Goal: Navigation & Orientation: Understand site structure

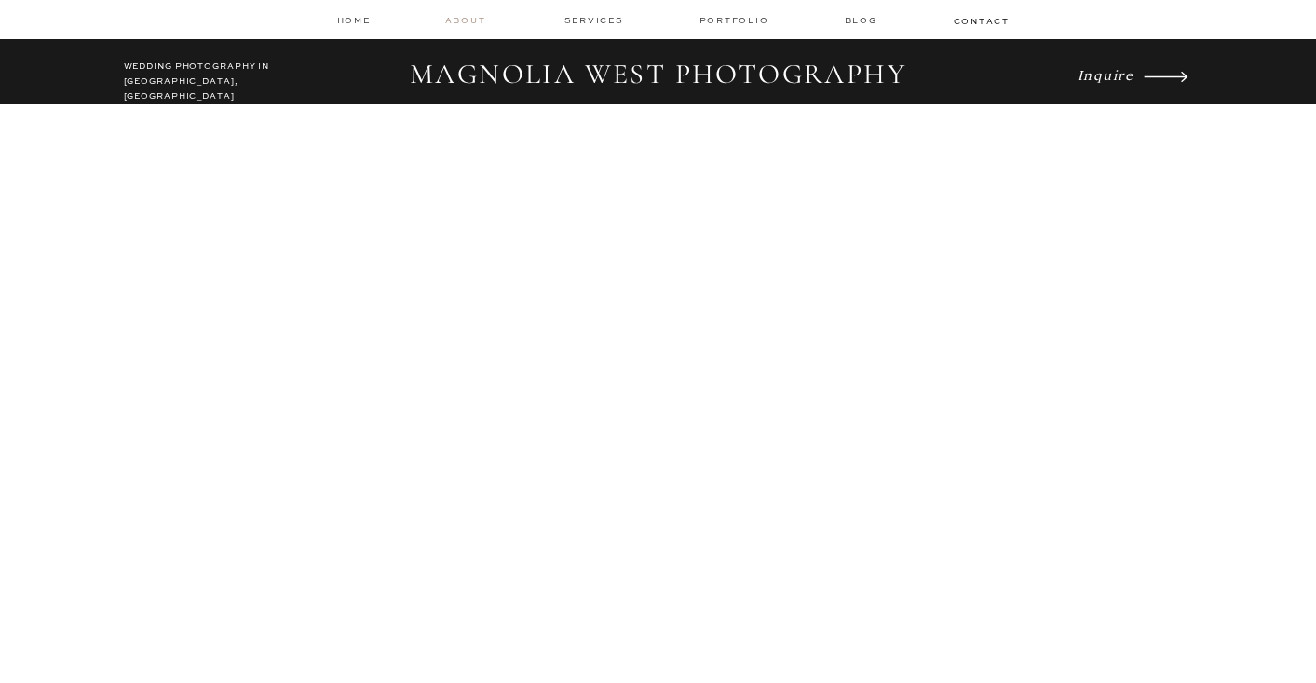
click at [459, 22] on nav "about" at bounding box center [468, 20] width 47 height 13
click at [596, 15] on nav "services" at bounding box center [595, 20] width 62 height 12
click at [725, 14] on nav "Portfolio" at bounding box center [736, 20] width 74 height 13
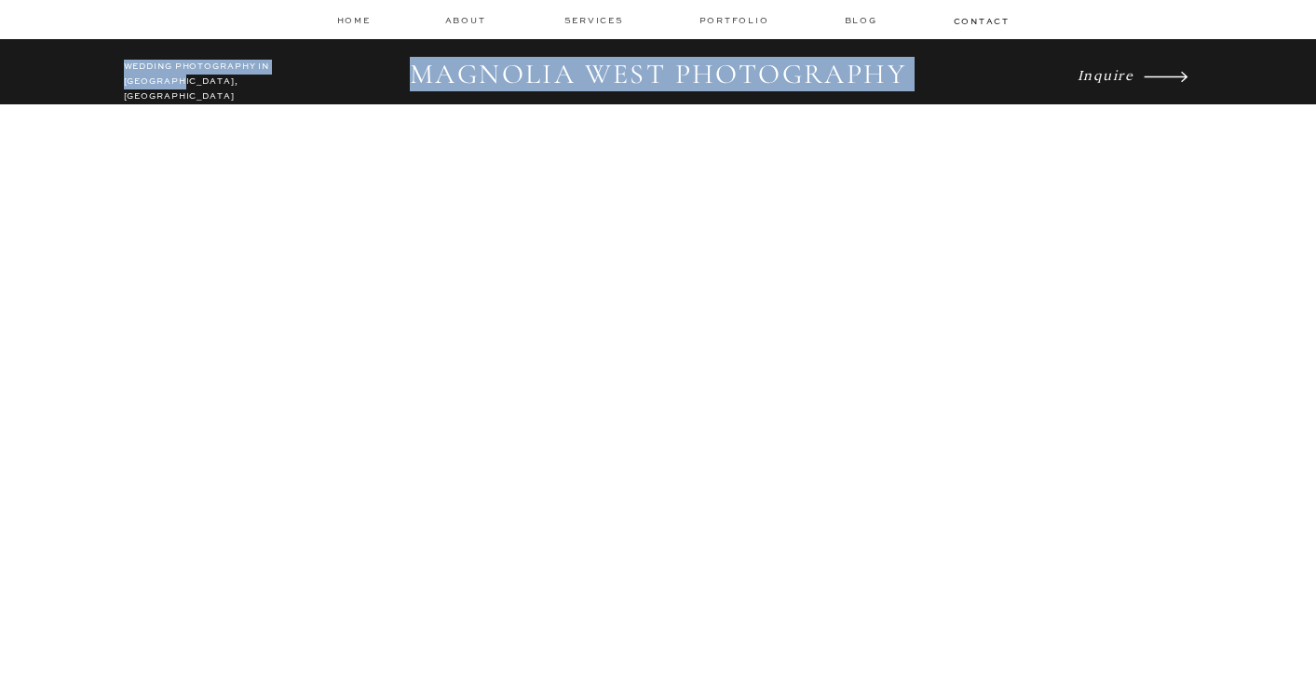
drag, startPoint x: 182, startPoint y: 80, endPoint x: 108, endPoint y: 65, distance: 75.1
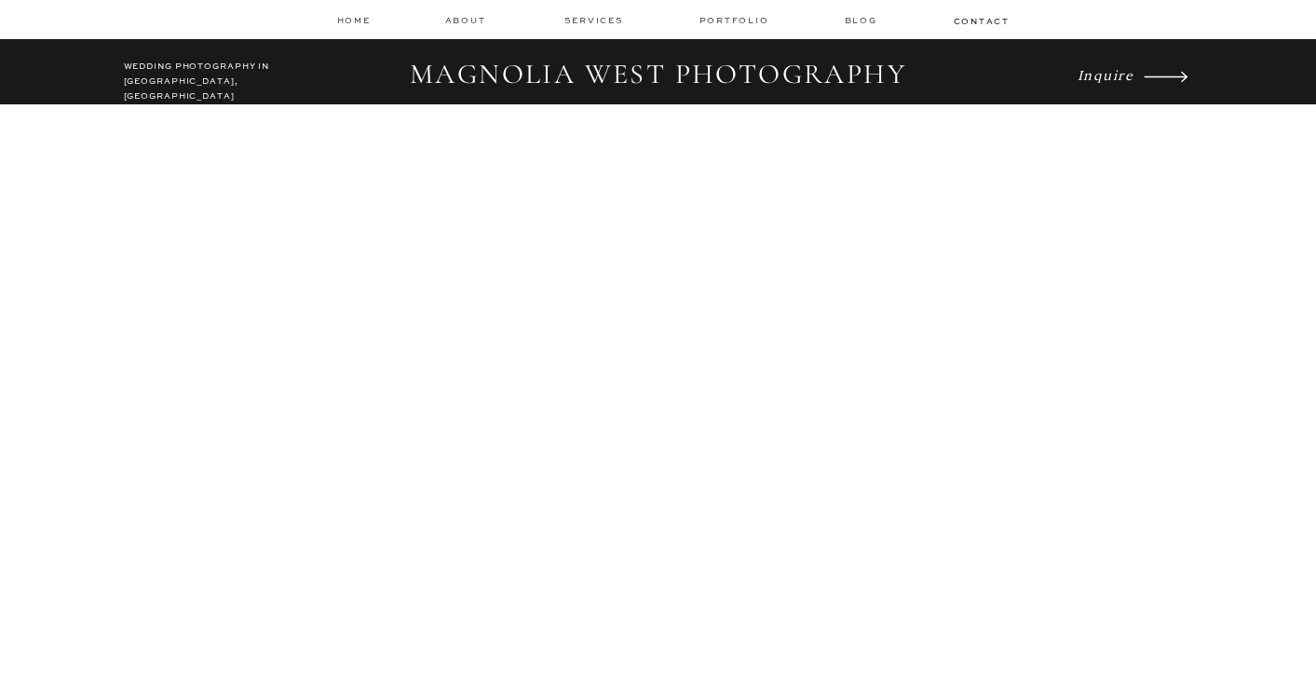
drag, startPoint x: 1139, startPoint y: 133, endPoint x: 1104, endPoint y: 73, distance: 69.6
click at [1165, 71] on icon at bounding box center [1166, 76] width 82 height 57
click at [593, 22] on nav "services" at bounding box center [595, 20] width 62 height 12
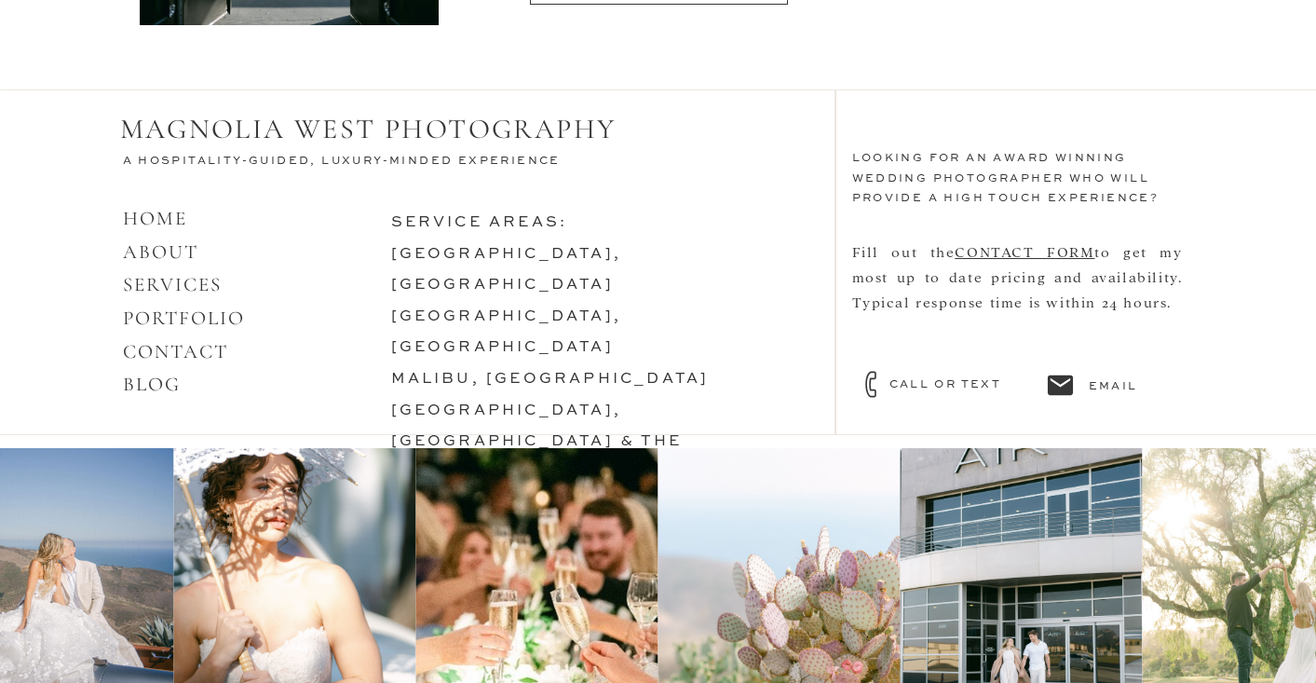
scroll to position [7998, 0]
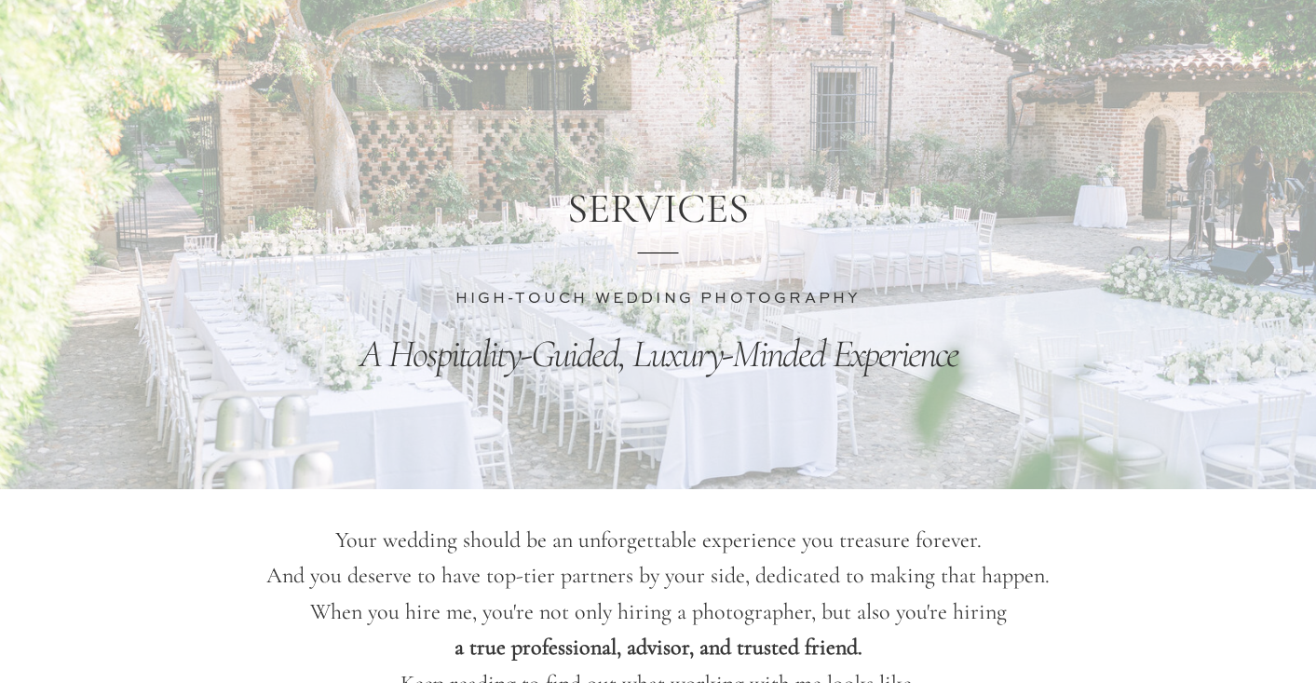
scroll to position [194, 0]
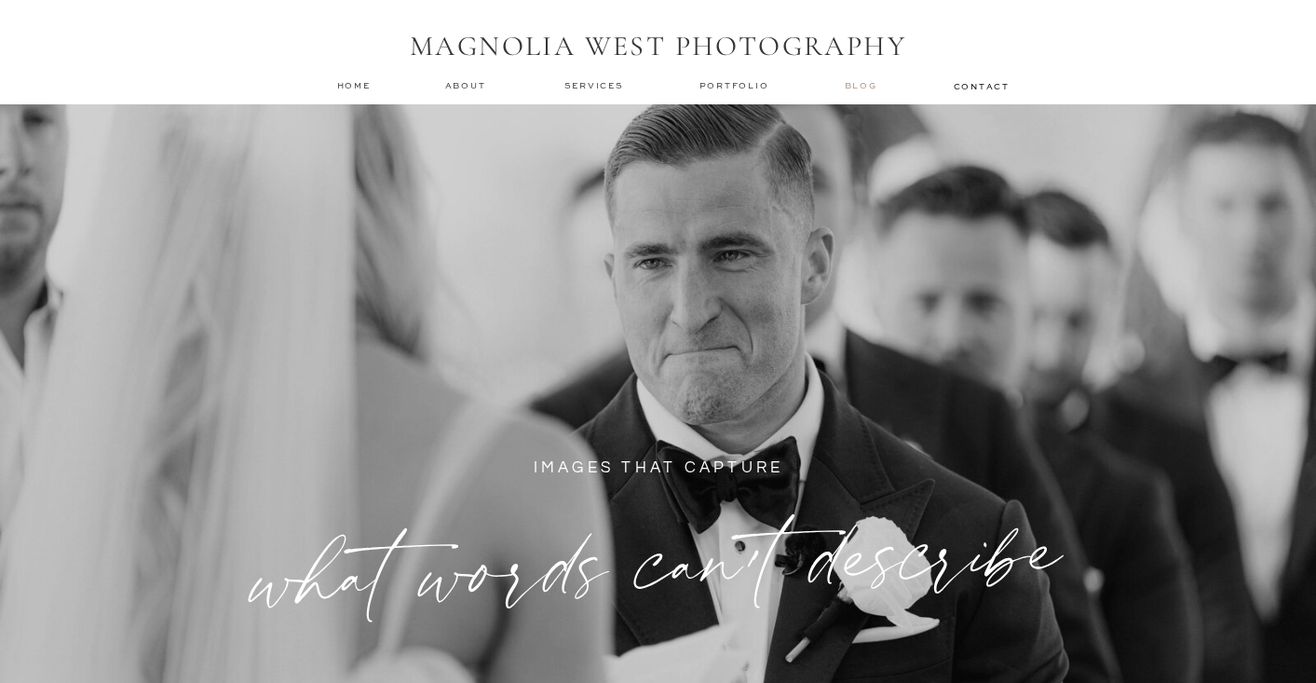
click at [855, 82] on nav "Blog" at bounding box center [863, 85] width 37 height 13
click at [510, 42] on h1 "MAGNOLIA WEST PHOTOGRAPHY" at bounding box center [658, 47] width 521 height 35
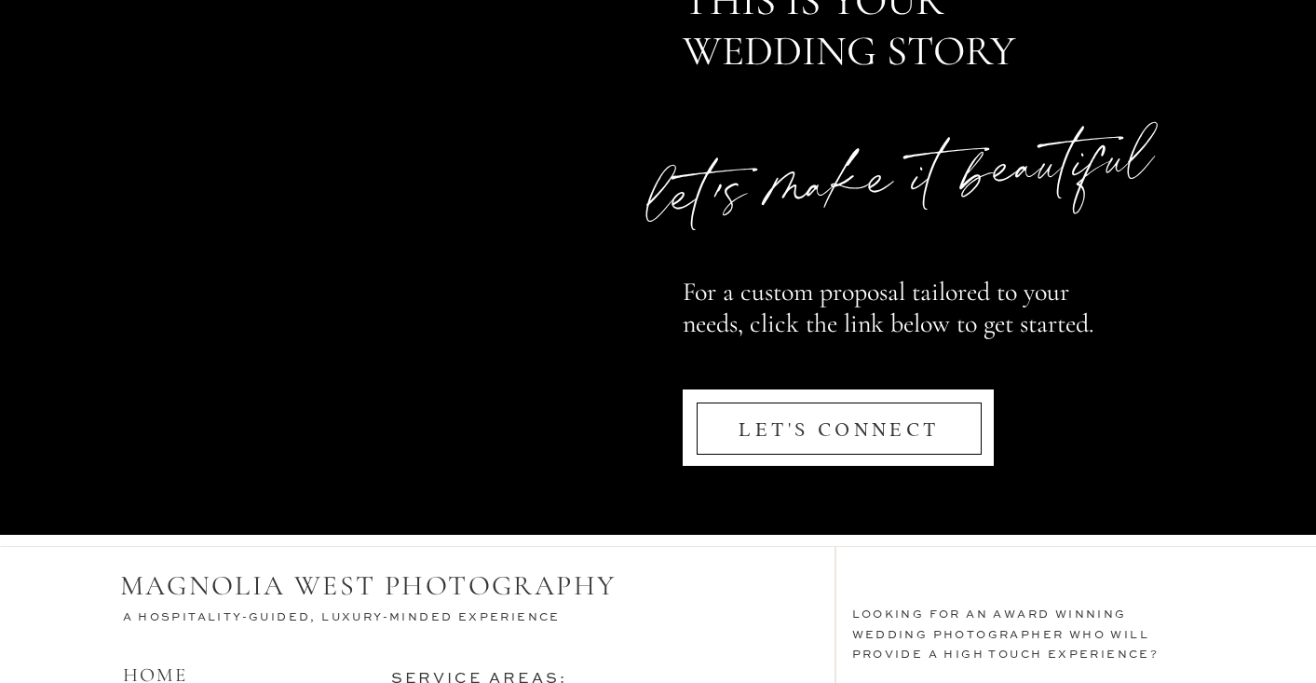
scroll to position [9095, 0]
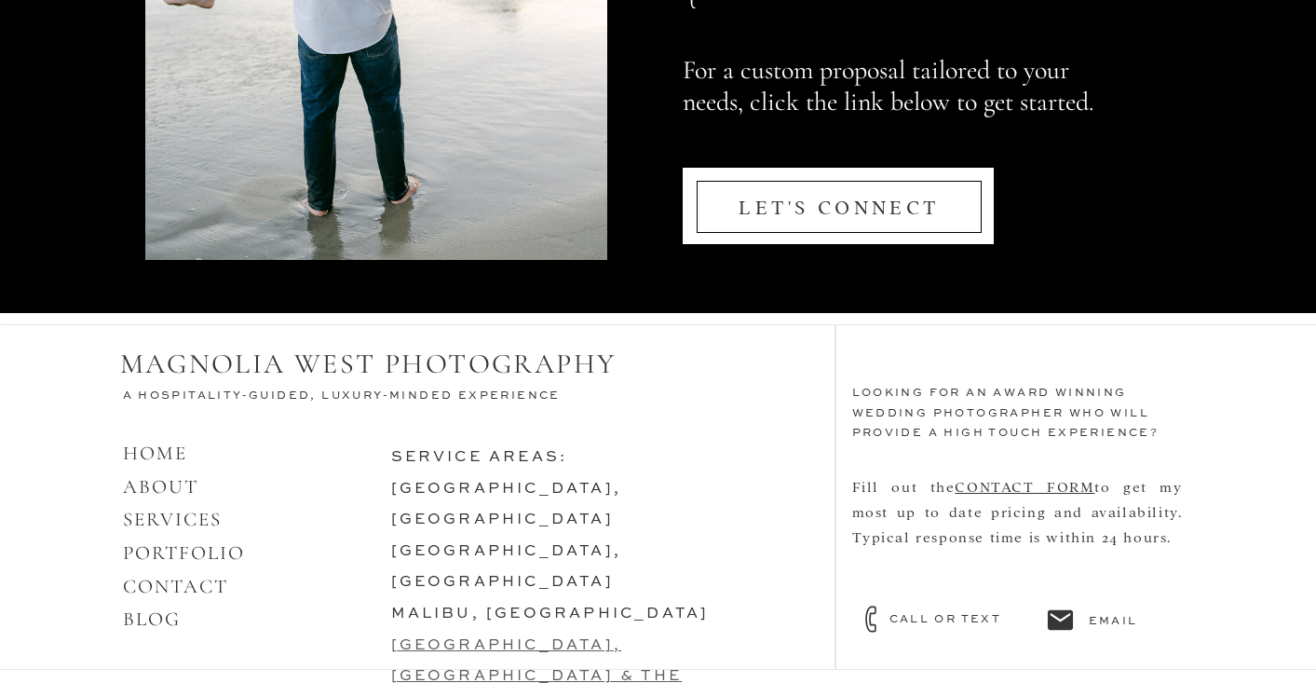
click at [493, 638] on link "[GEOGRAPHIC_DATA], [GEOGRAPHIC_DATA] & the lowcountry" at bounding box center [536, 676] width 291 height 77
click at [151, 520] on link "SERVICES" at bounding box center [173, 518] width 100 height 23
click at [159, 555] on link "PORTFOLIO" at bounding box center [184, 552] width 123 height 23
click at [417, 544] on link "[GEOGRAPHIC_DATA], [GEOGRAPHIC_DATA]" at bounding box center [506, 567] width 231 height 47
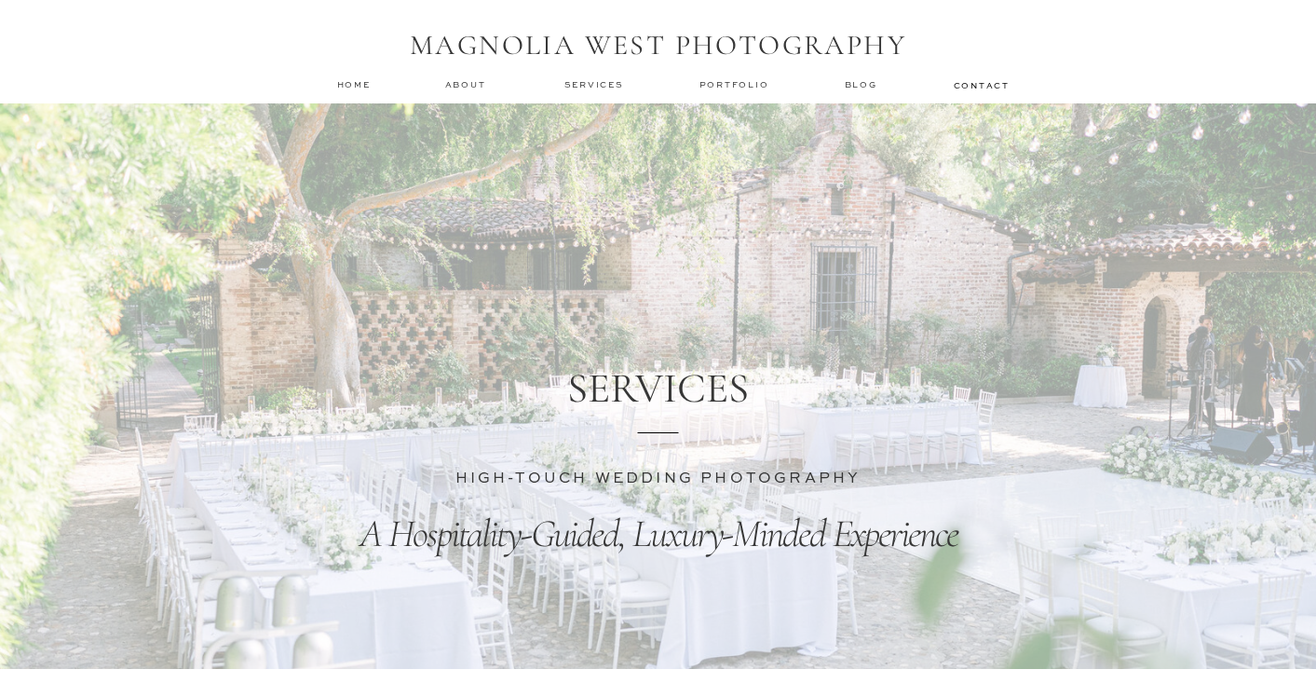
click at [613, 53] on h1 "MAGNOLIA WEST PHOTOGRAPHY" at bounding box center [658, 46] width 521 height 35
click at [362, 83] on nav "home" at bounding box center [354, 84] width 35 height 12
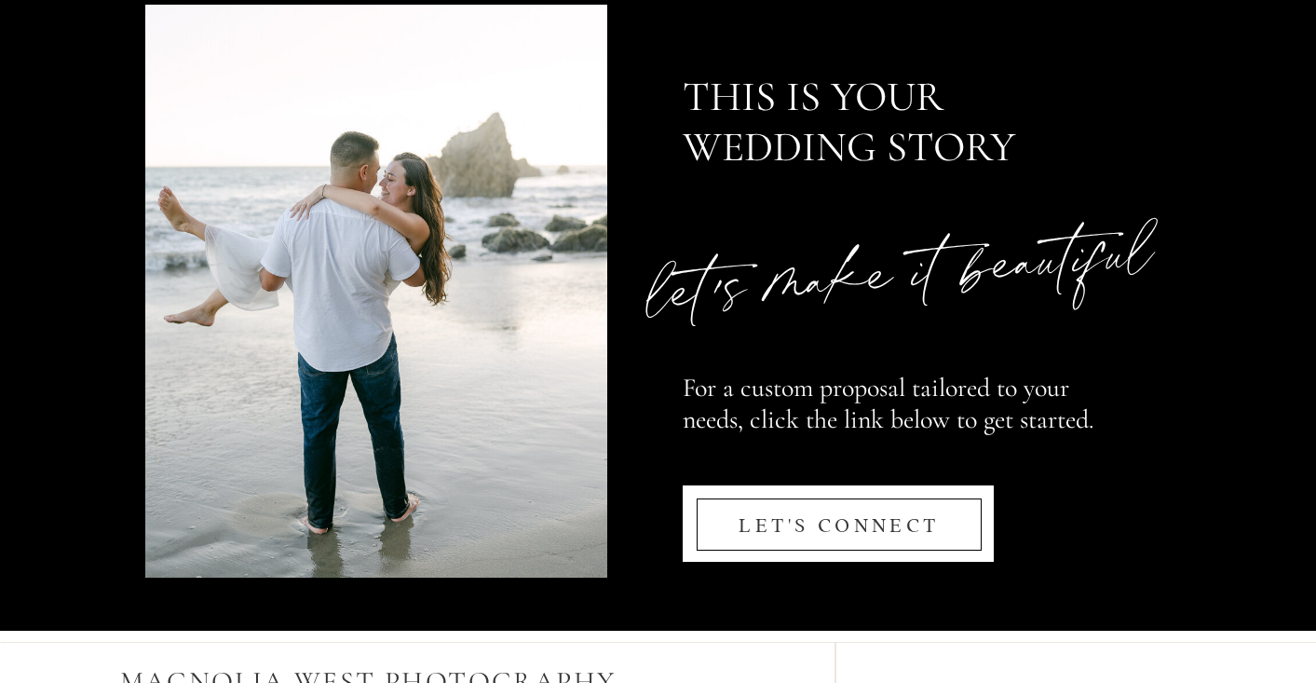
scroll to position [9095, 0]
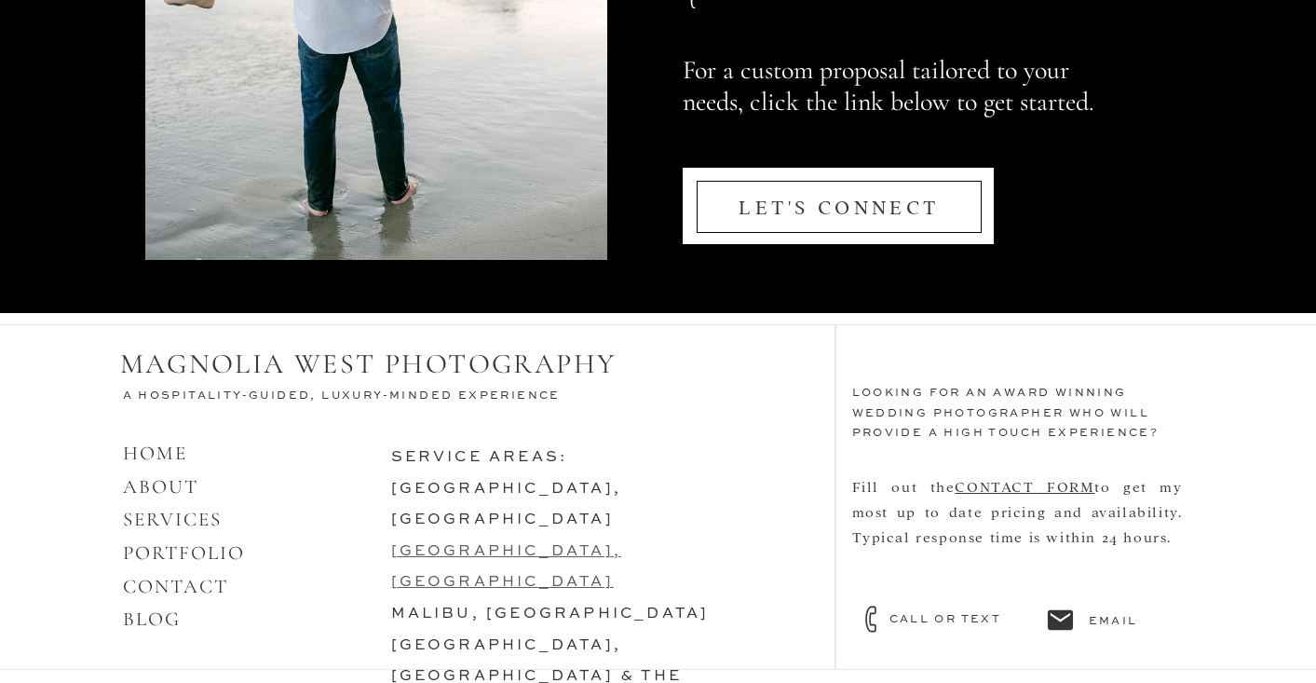
click at [469, 544] on link "[GEOGRAPHIC_DATA], [GEOGRAPHIC_DATA]" at bounding box center [506, 567] width 231 height 47
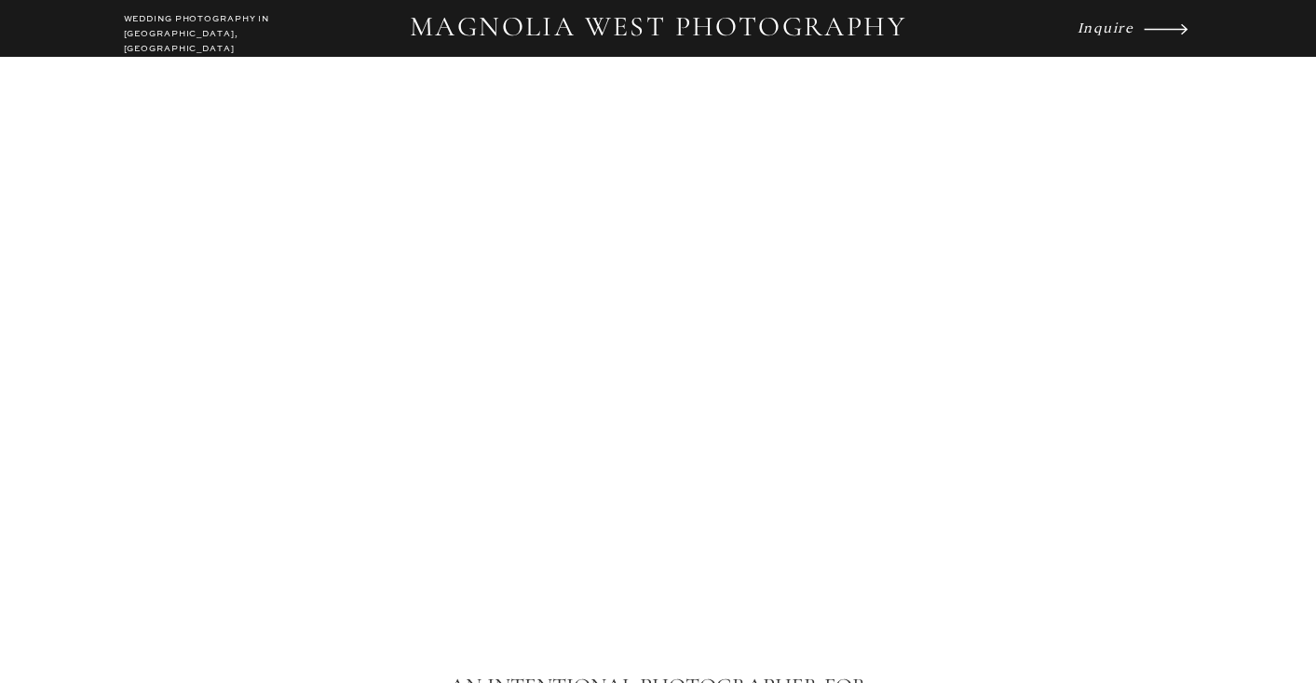
scroll to position [15, 0]
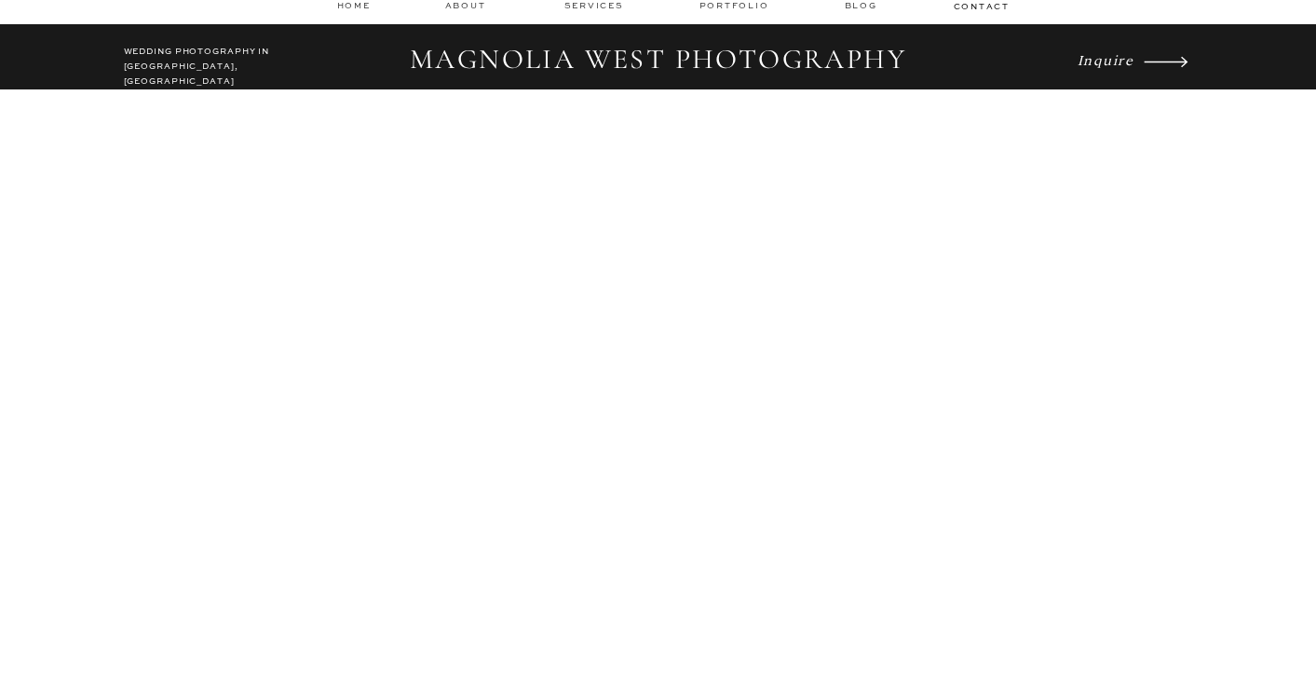
drag, startPoint x: 574, startPoint y: 552, endPoint x: 668, endPoint y: 551, distance: 93.1
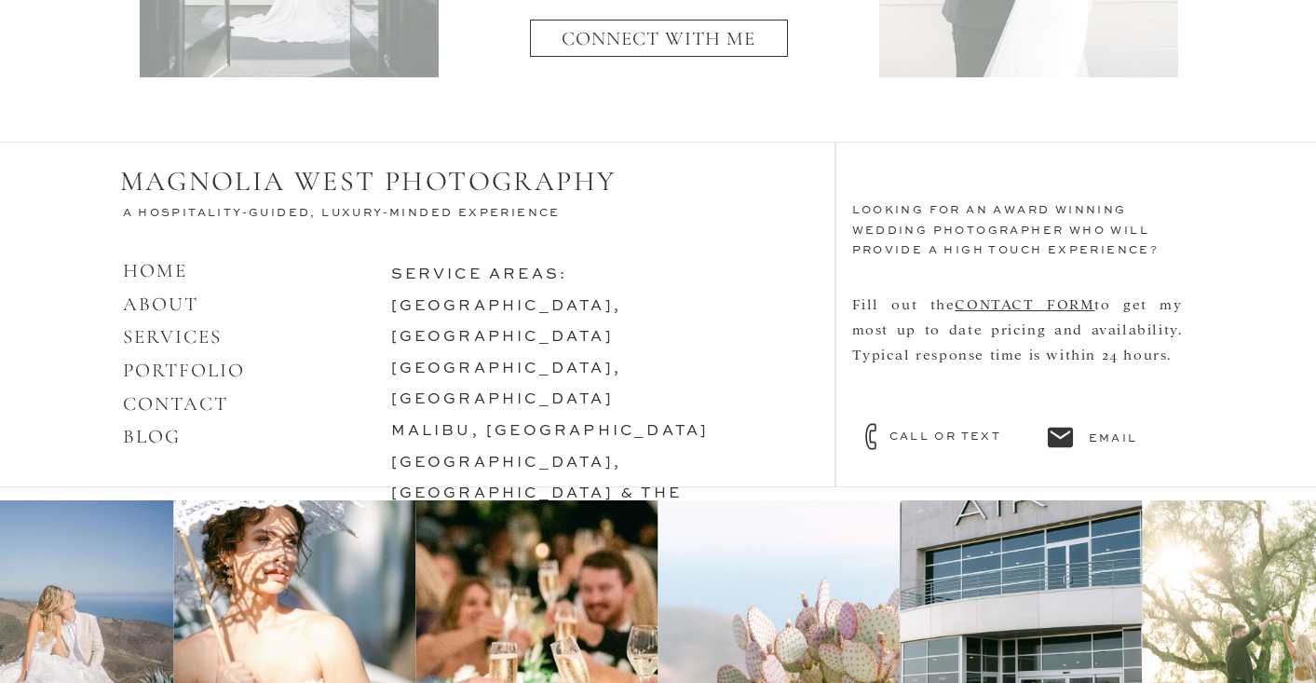
scroll to position [8279, 0]
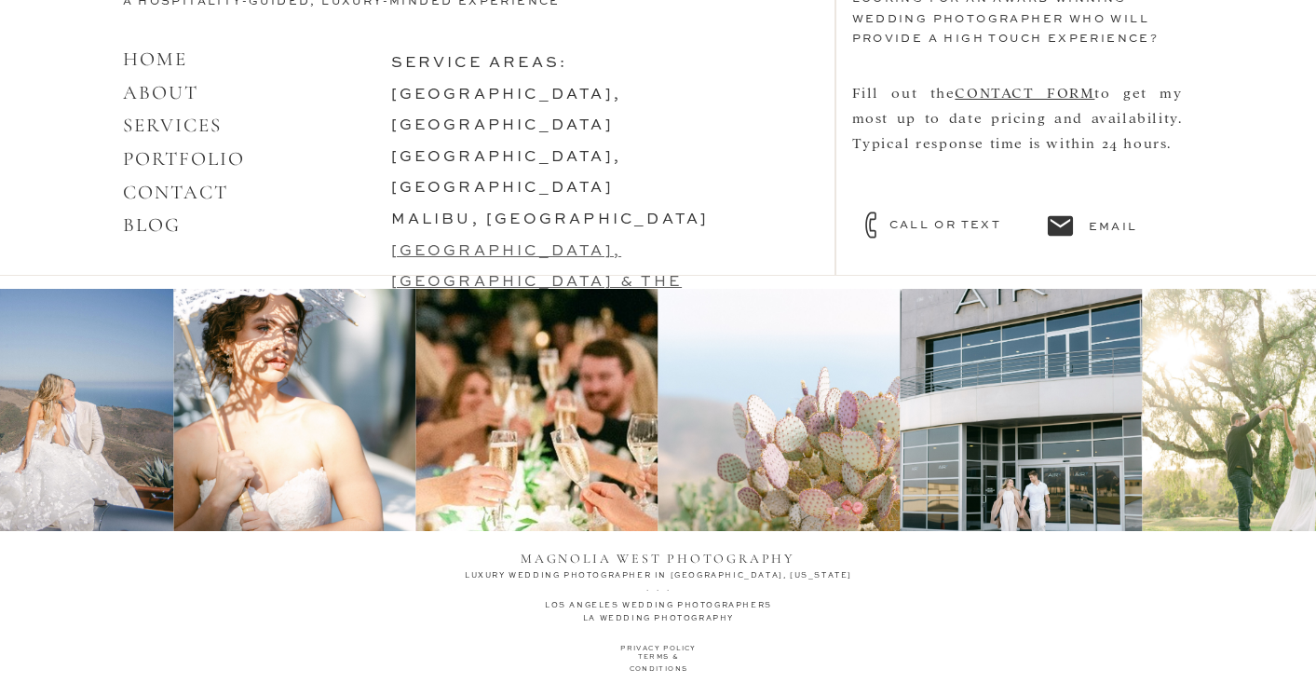
click at [540, 244] on link "[GEOGRAPHIC_DATA], [GEOGRAPHIC_DATA] & the lowcountry" at bounding box center [536, 282] width 291 height 77
click at [486, 212] on link "malibu, [GEOGRAPHIC_DATA]" at bounding box center [550, 219] width 318 height 15
click at [513, 88] on link "[GEOGRAPHIC_DATA], [GEOGRAPHIC_DATA]" at bounding box center [506, 111] width 231 height 47
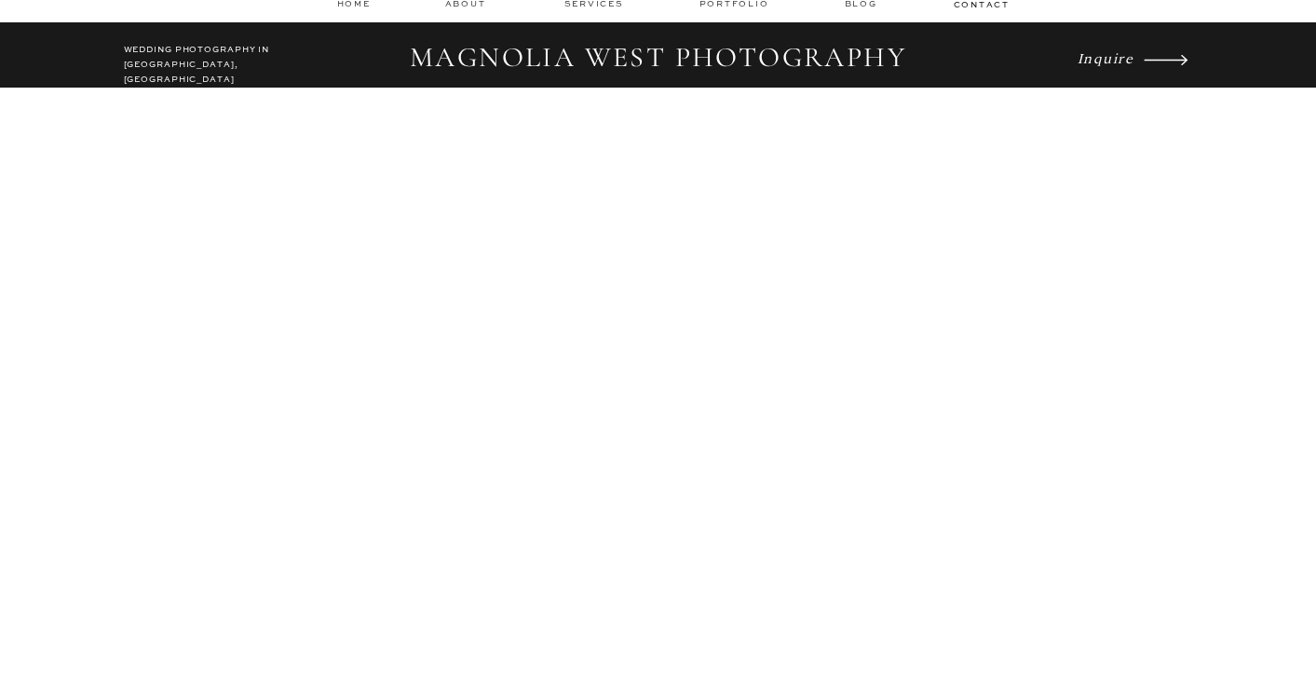
scroll to position [20, 0]
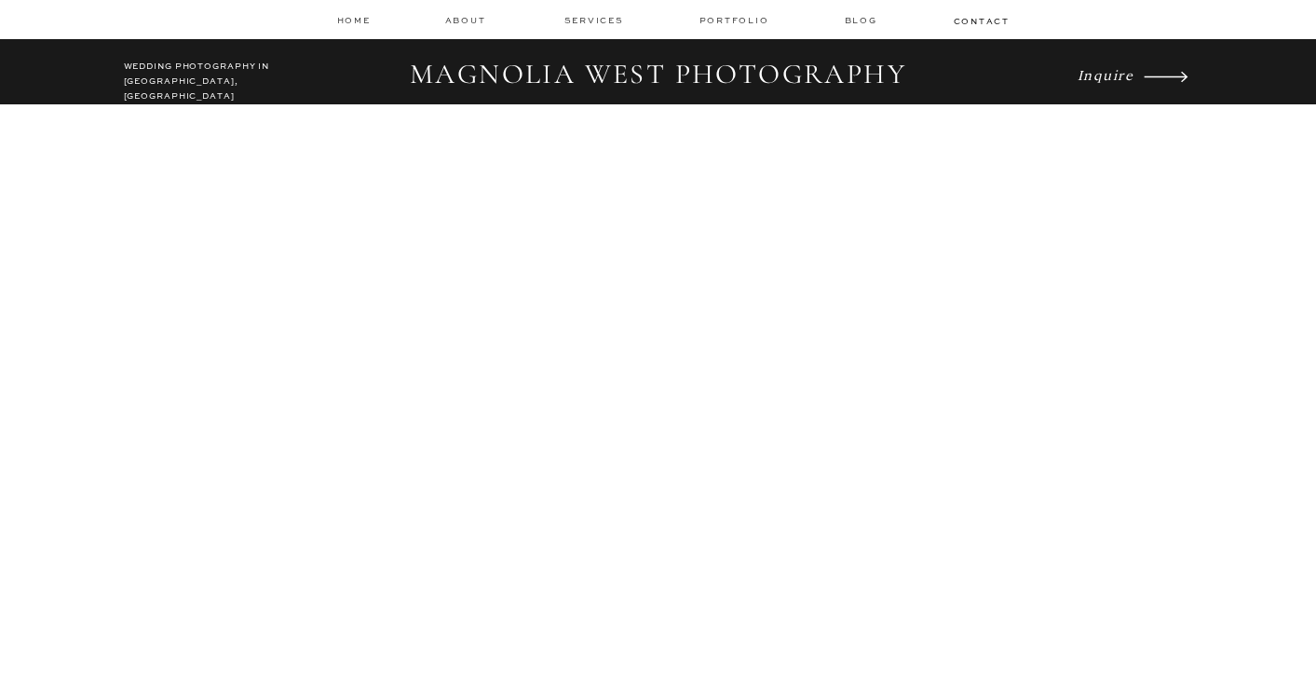
click at [361, 26] on div at bounding box center [658, 19] width 1316 height 39
click at [361, 23] on nav "home" at bounding box center [354, 20] width 35 height 12
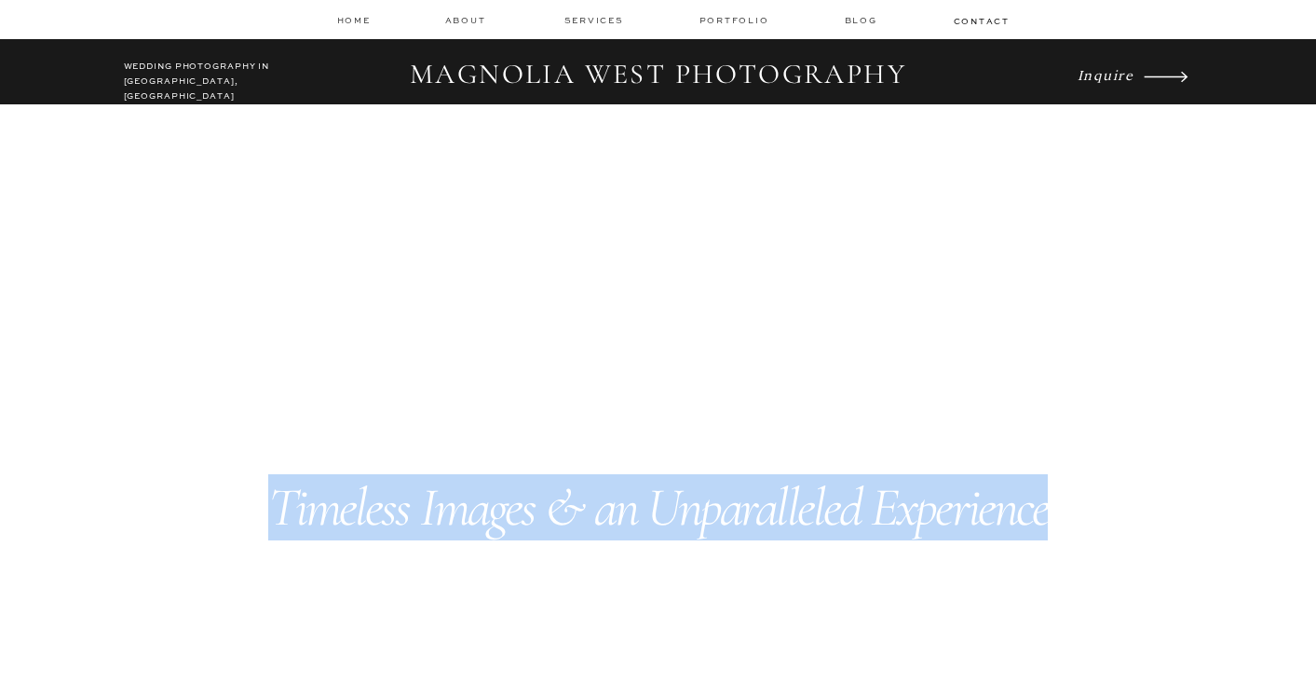
drag, startPoint x: 278, startPoint y: 511, endPoint x: 1051, endPoint y: 514, distance: 772.8
click at [1051, 514] on h3 "Timeless Images & an Unparalleled Experience" at bounding box center [659, 509] width 818 height 63
copy icon "Timeless Images & an Unparalleled Experience"
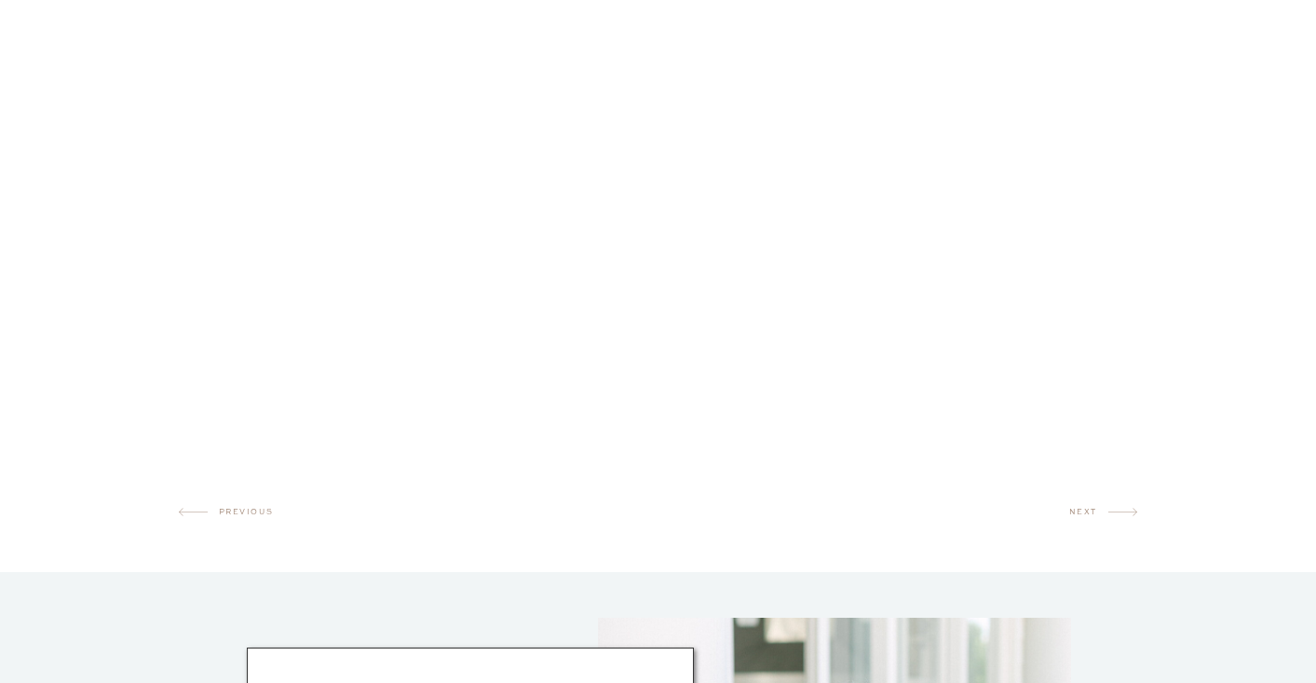
scroll to position [1087, 0]
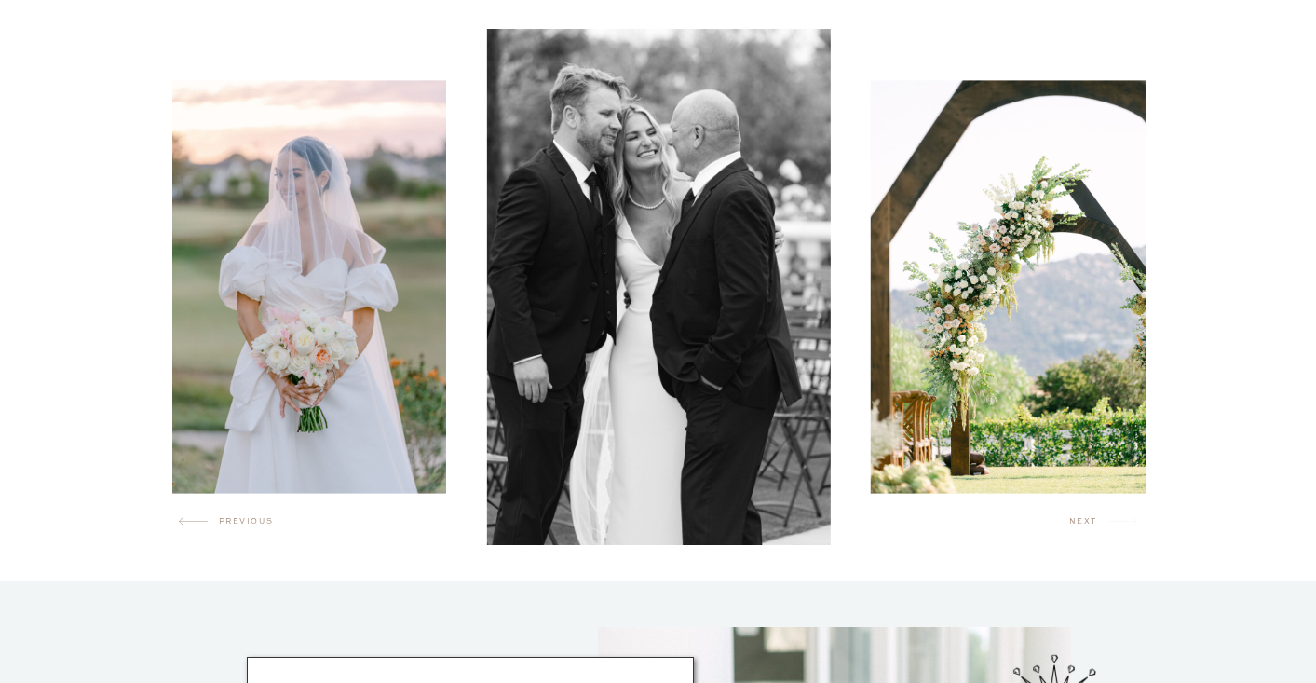
click at [1108, 523] on icon at bounding box center [1122, 521] width 29 height 18
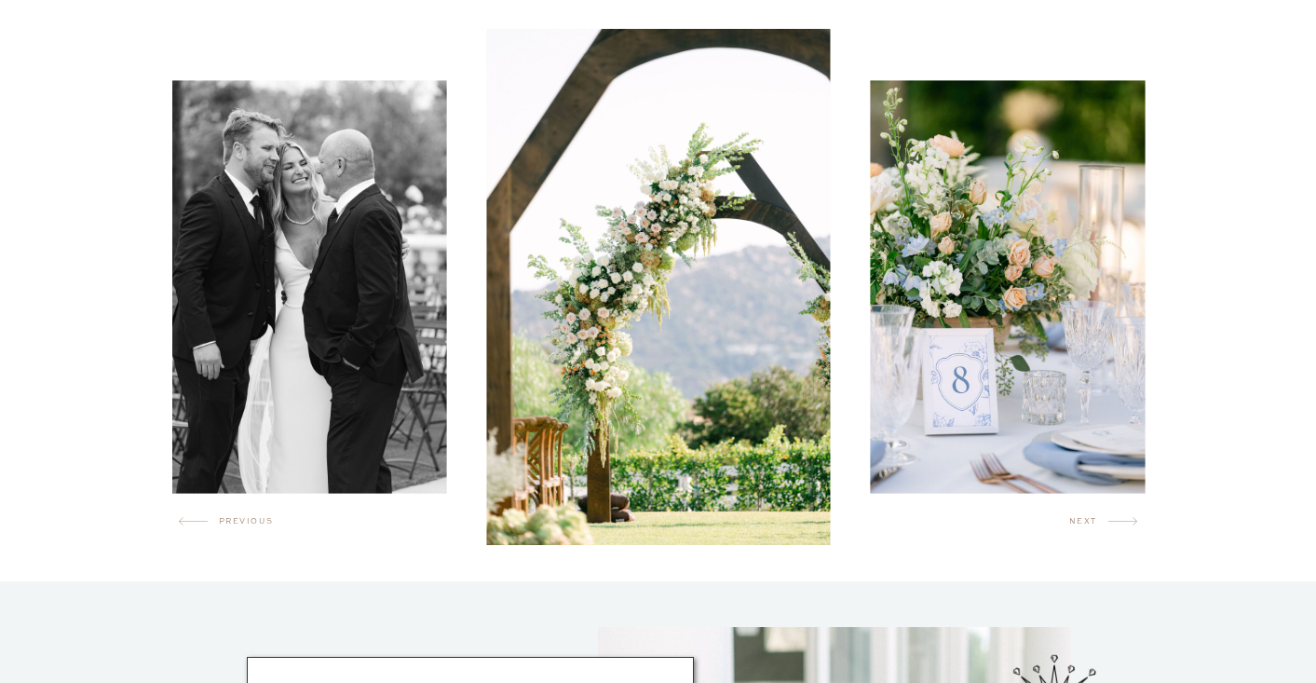
click at [731, 403] on img at bounding box center [658, 287] width 344 height 516
click at [662, 363] on img at bounding box center [658, 287] width 344 height 516
click at [1087, 520] on h2 "next" at bounding box center [1088, 524] width 39 height 19
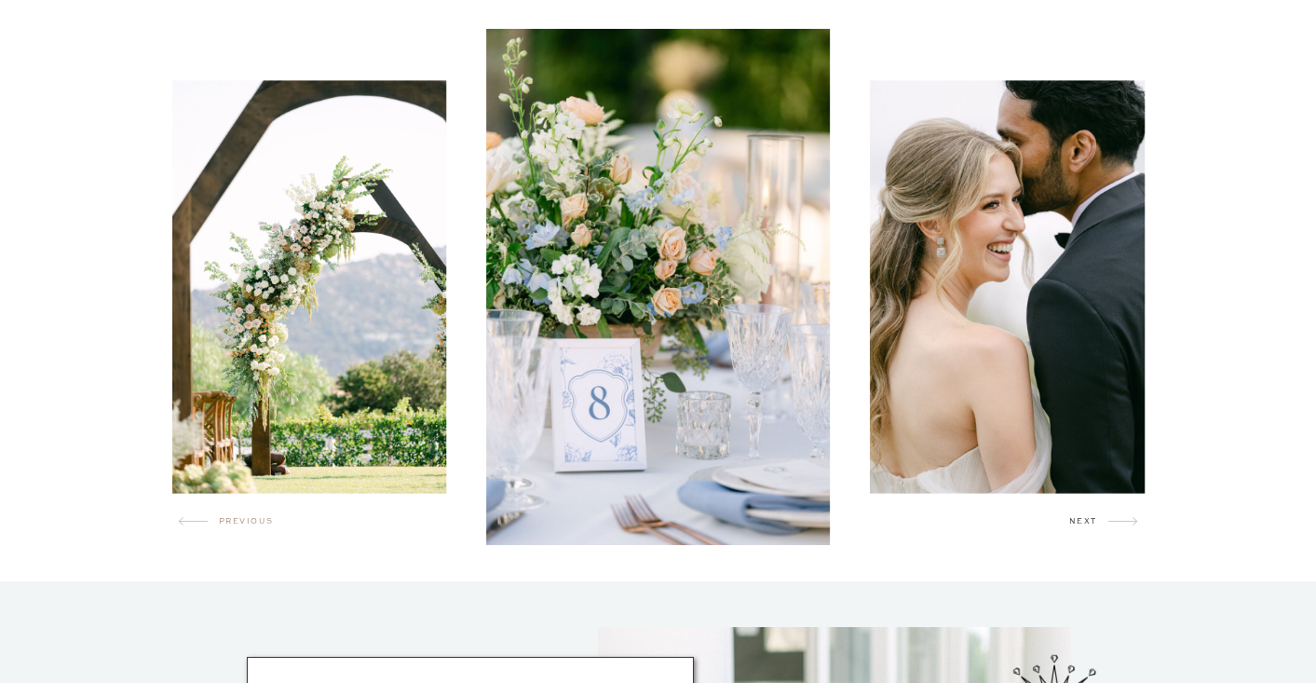
click at [1087, 520] on h2 "next" at bounding box center [1088, 524] width 39 height 19
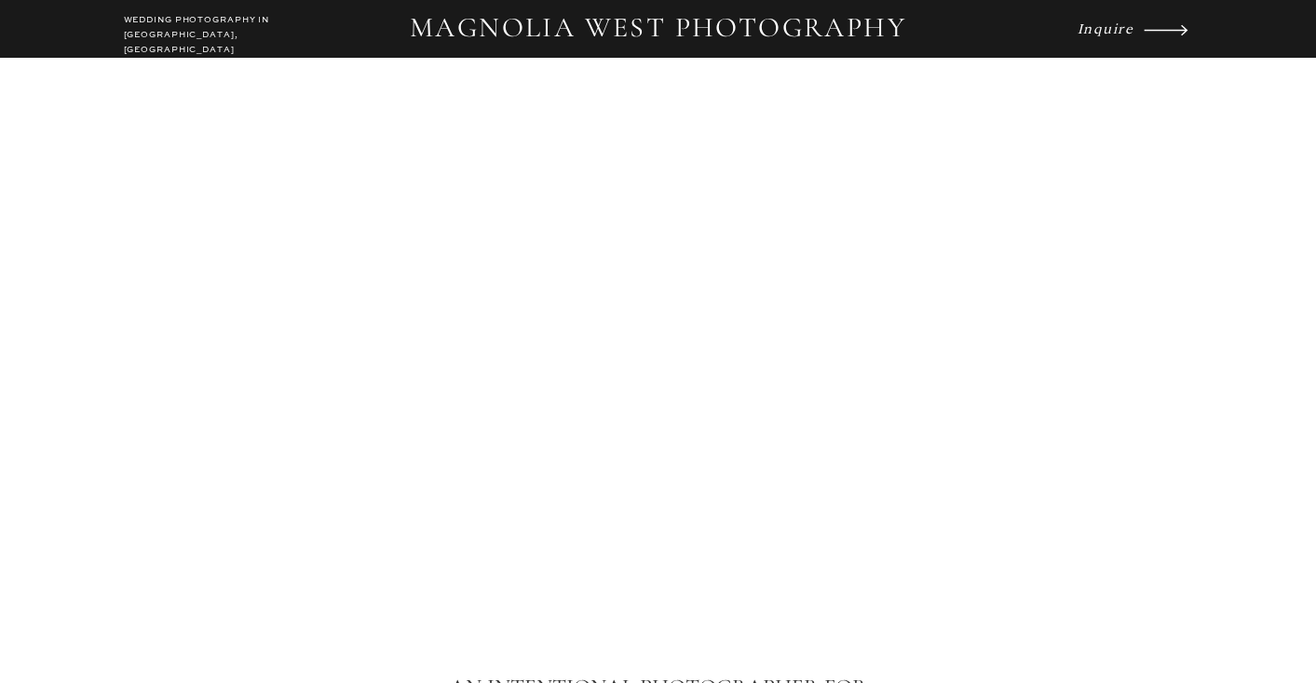
scroll to position [0, 0]
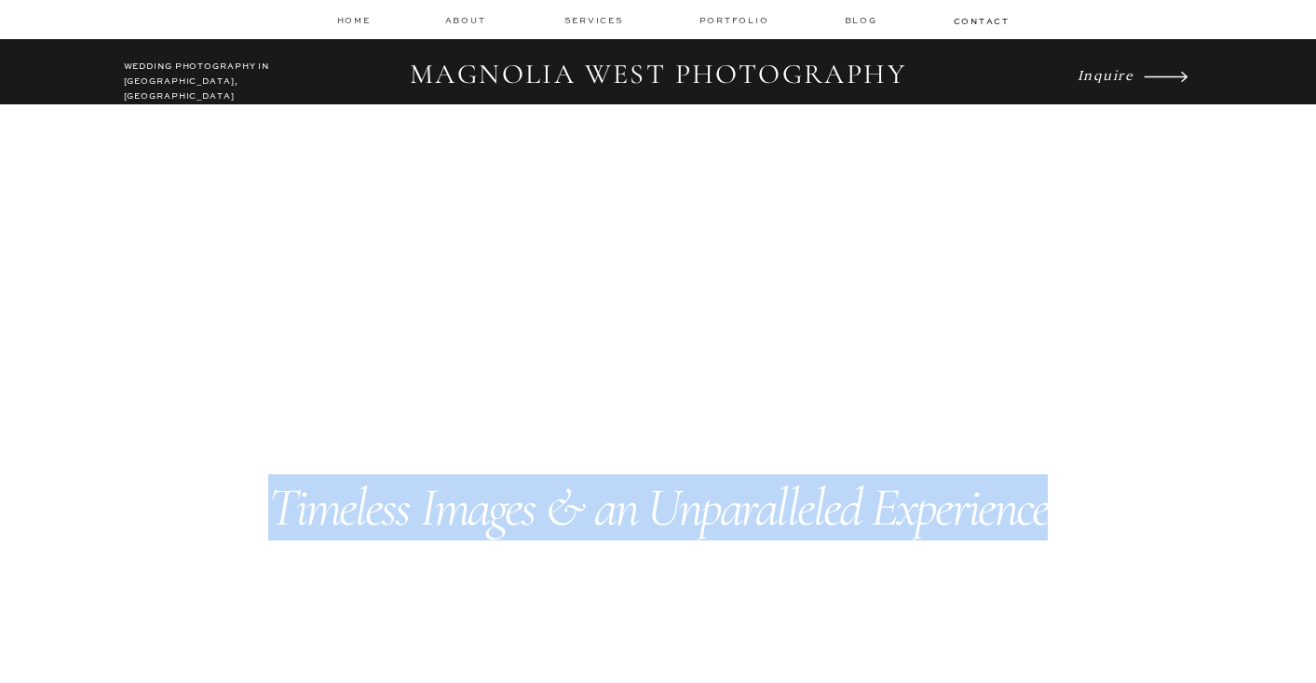
drag, startPoint x: 280, startPoint y: 505, endPoint x: 1041, endPoint y: 502, distance: 760.7
click at [1041, 502] on icon "Timeless Images & an Unparalleled Experience" at bounding box center [657, 507] width 779 height 66
copy icon "Timeless Images & an Unparalleled Experience"
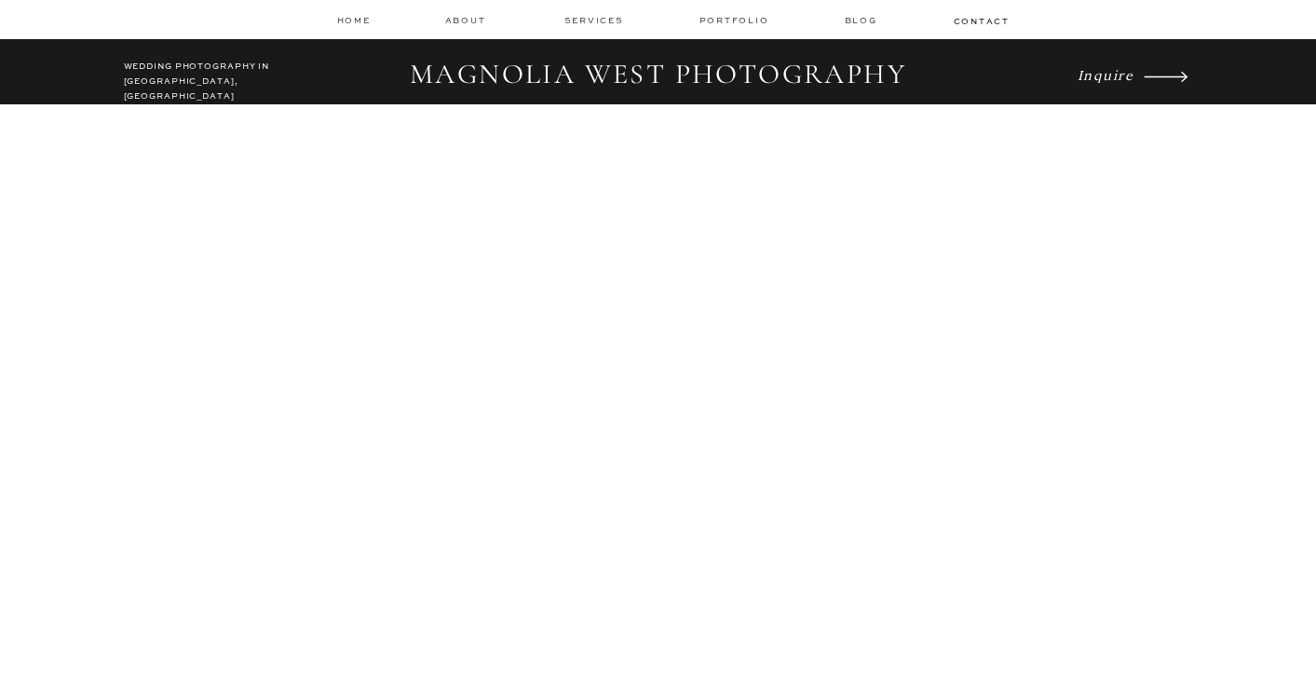
click at [657, 68] on h2 "MAGNOLIA WEST PHOTOGRAPHY" at bounding box center [658, 75] width 521 height 35
drag, startPoint x: 631, startPoint y: 73, endPoint x: 668, endPoint y: 72, distance: 36.3
click at [668, 72] on h2 "MAGNOLIA WEST PHOTOGRAPHY" at bounding box center [658, 75] width 521 height 35
drag, startPoint x: 557, startPoint y: 517, endPoint x: 636, endPoint y: 520, distance: 79.2
click at [636, 520] on icon "Timeless Images & an Unparalleled Experience" at bounding box center [657, 507] width 779 height 66
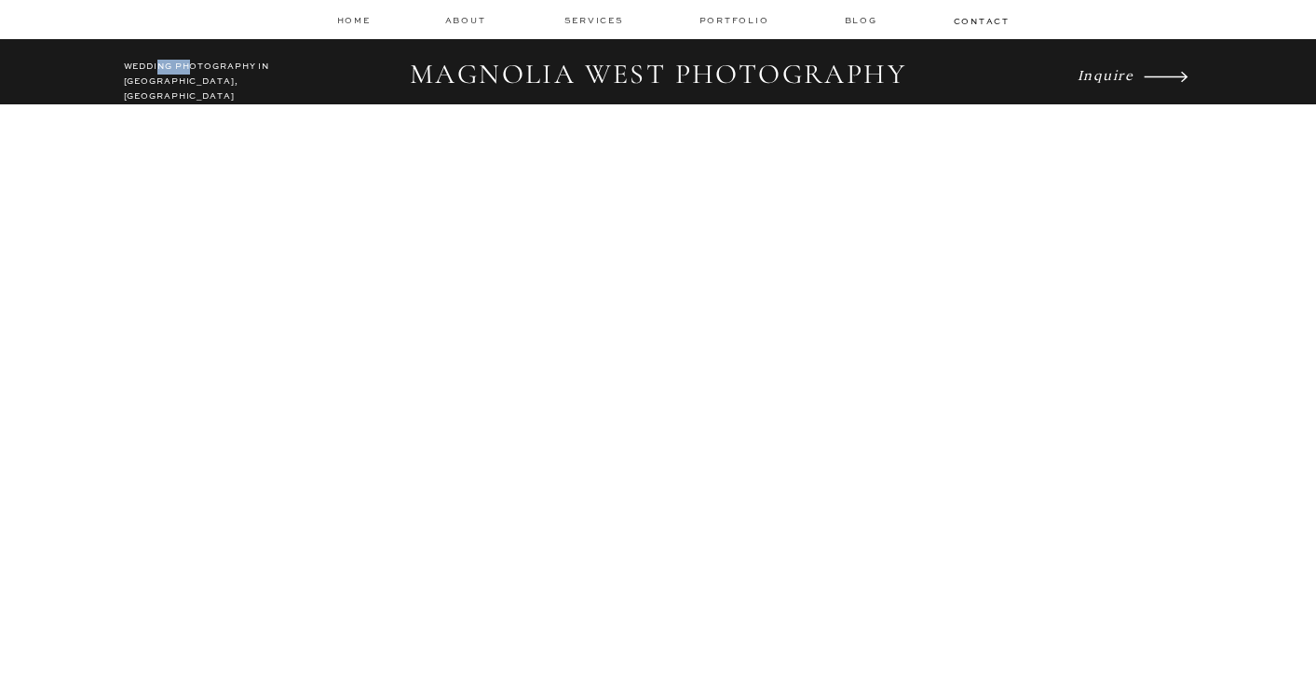
drag, startPoint x: 157, startPoint y: 67, endPoint x: 194, endPoint y: 71, distance: 36.5
click at [194, 71] on h2 "WEDDING PHOTOGRAPHY IN [GEOGRAPHIC_DATA], [GEOGRAPHIC_DATA]" at bounding box center [206, 77] width 165 height 34
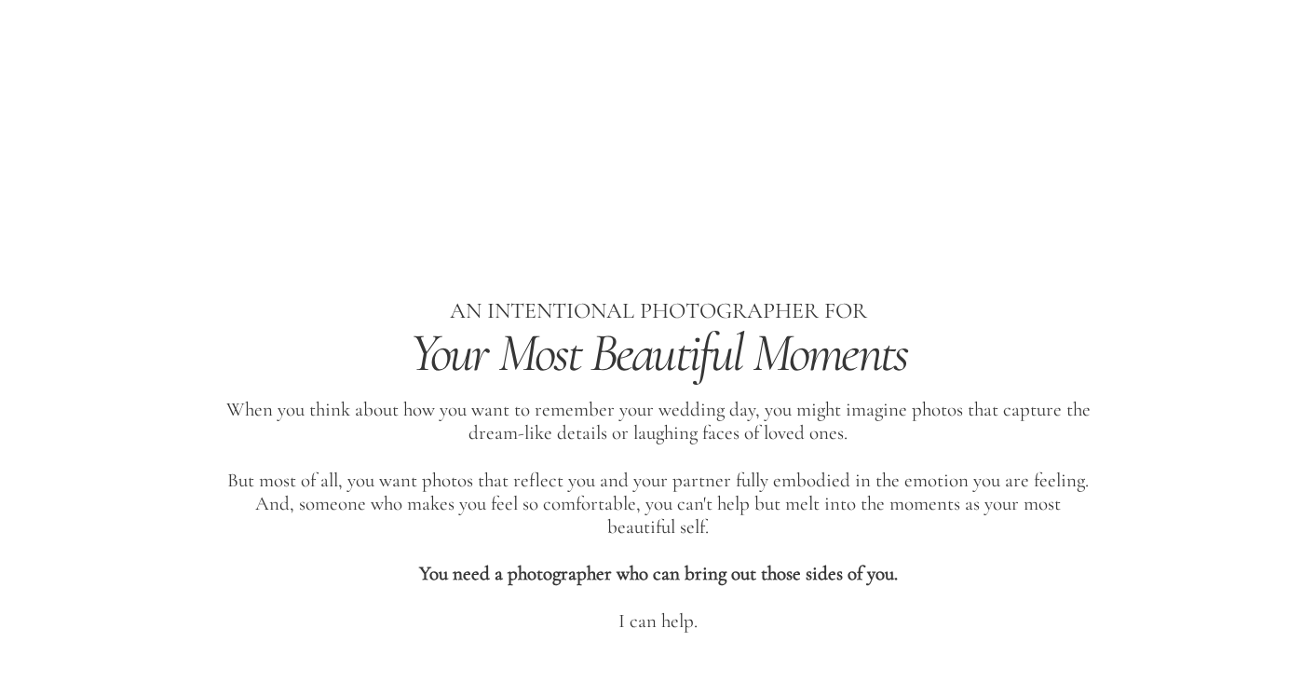
scroll to position [424, 0]
click at [606, 151] on h1 "Los Angeles Wedding Photographer" at bounding box center [659, 163] width 714 height 37
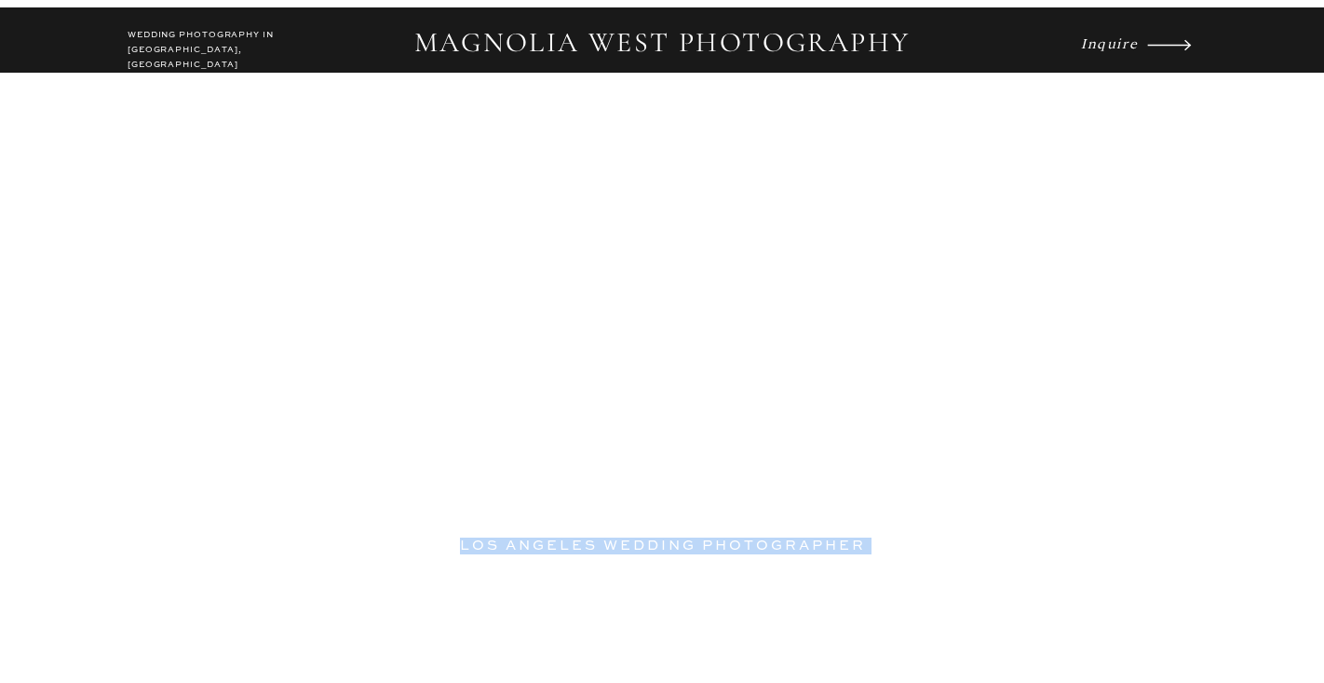
scroll to position [0, 0]
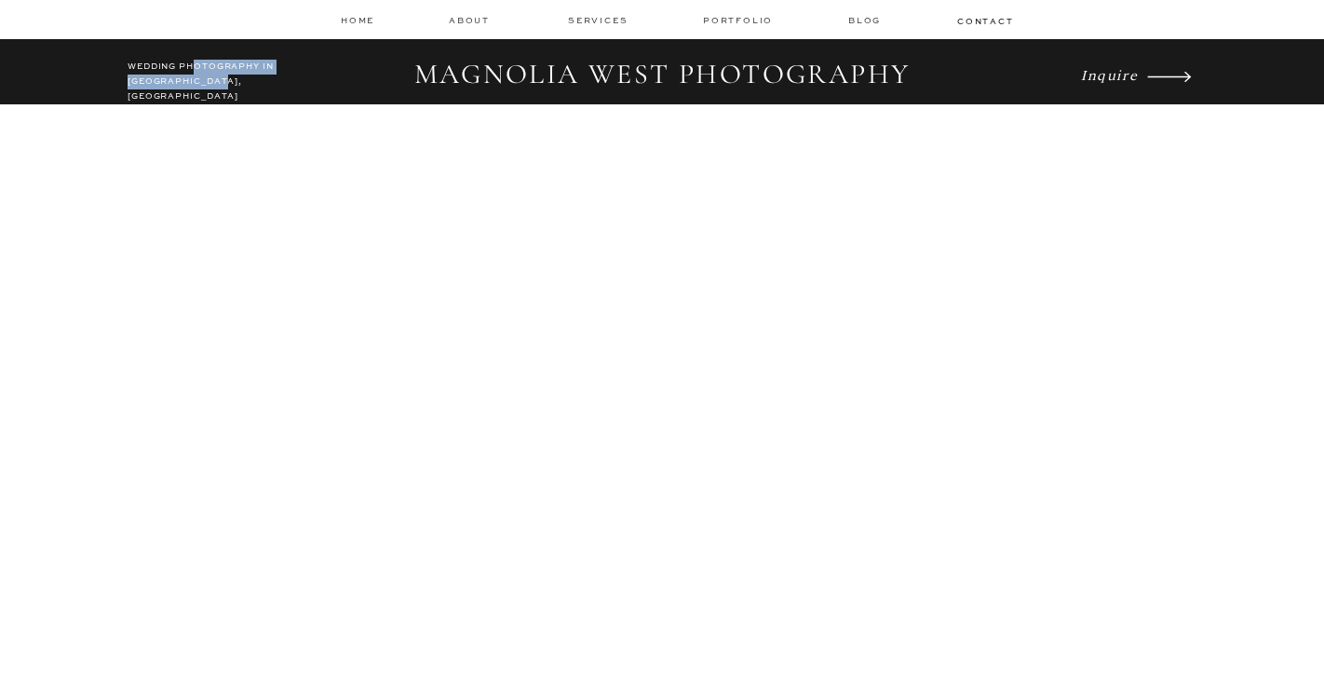
drag, startPoint x: 194, startPoint y: 68, endPoint x: 246, endPoint y: 88, distance: 56.0
click at [246, 89] on h2 "WEDDING PHOTOGRAPHY IN [GEOGRAPHIC_DATA], [GEOGRAPHIC_DATA]" at bounding box center [210, 77] width 165 height 34
click at [475, 19] on nav "about" at bounding box center [472, 20] width 47 height 13
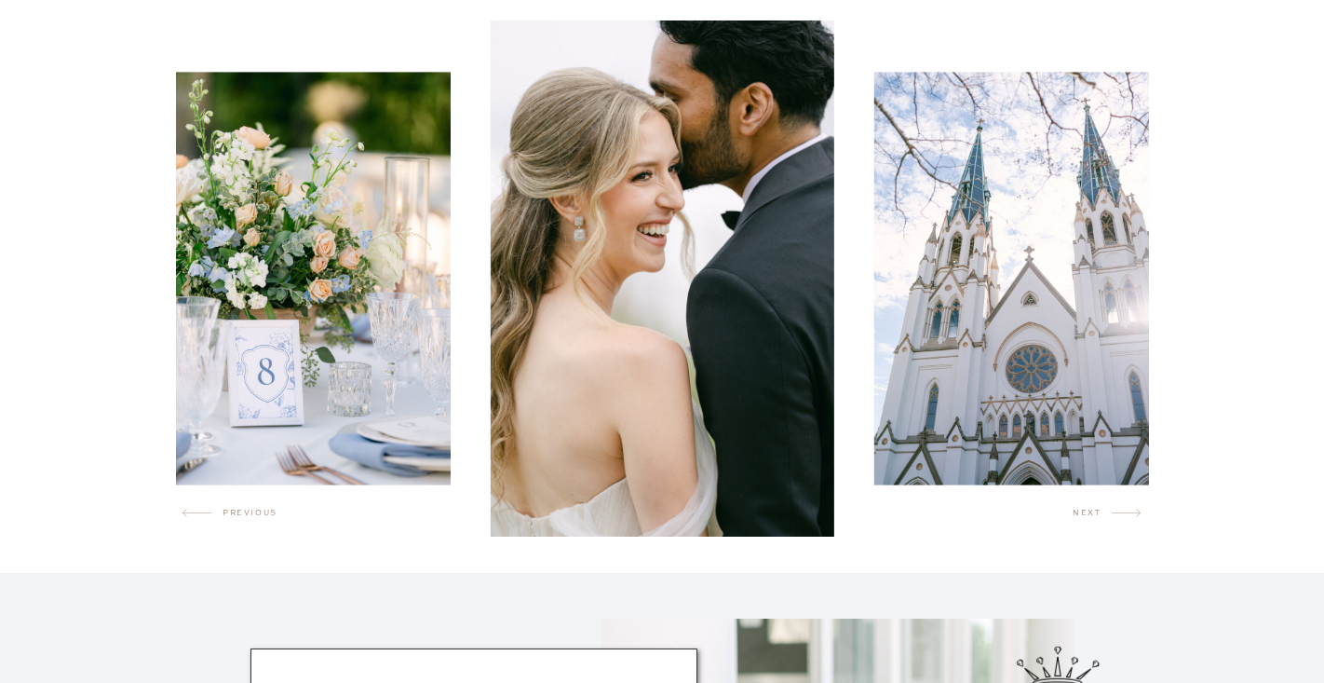
scroll to position [1096, 0]
